Goal: Find contact information: Find contact information

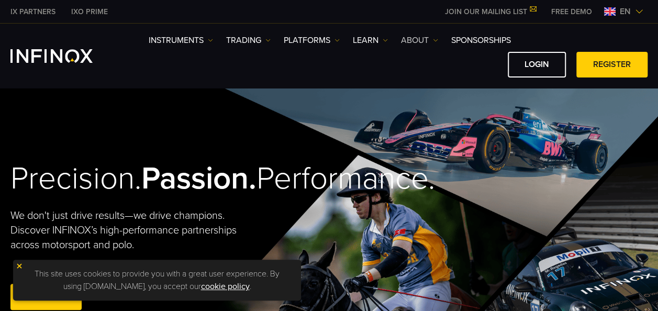
click at [434, 41] on img at bounding box center [435, 40] width 5 height 5
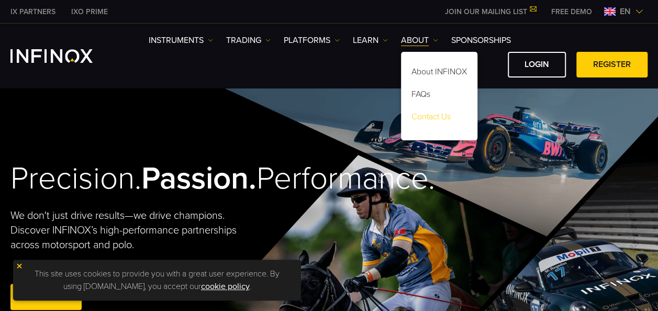
click at [449, 113] on link "Contact Us" at bounding box center [439, 118] width 76 height 23
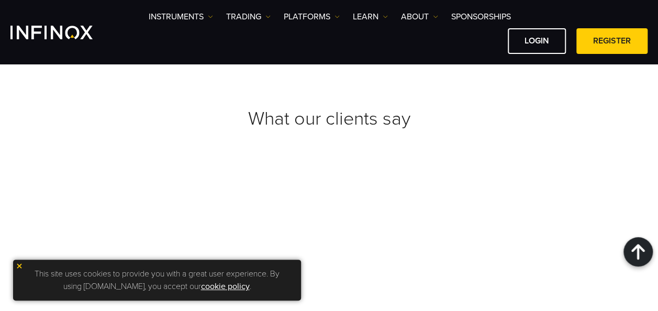
scroll to position [1683, 0]
click at [21, 266] on img at bounding box center [19, 265] width 7 height 7
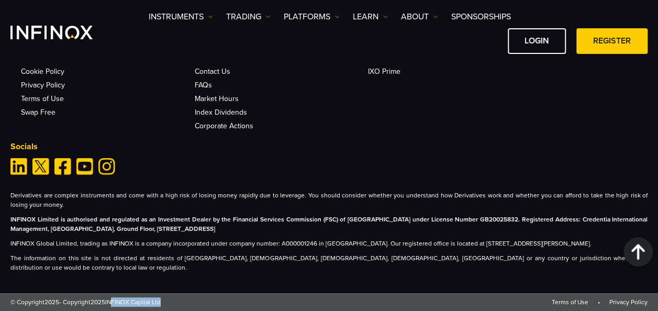
drag, startPoint x: 113, startPoint y: 301, endPoint x: 163, endPoint y: 300, distance: 49.8
click at [161, 300] on span "© Copyright 2025 - Copyright 2025 INFINOX Capital Ltd" at bounding box center [85, 301] width 150 height 9
click at [167, 298] on div "© Copyright 2025 - Copyright 2025 INFINOX Capital Ltd Terms of Use • Privacy Po…" at bounding box center [328, 301] width 637 height 9
copy span "INFINOX Capital Ltd"
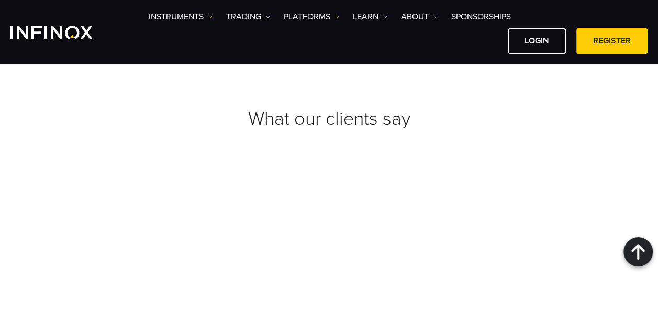
scroll to position [1683, 0]
